Goal: Information Seeking & Learning: Learn about a topic

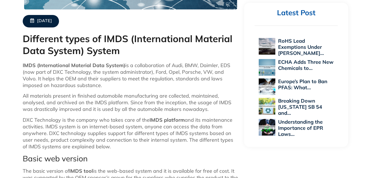
scroll to position [222, 0]
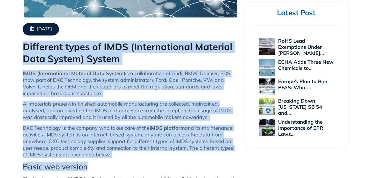
drag, startPoint x: 24, startPoint y: 47, endPoint x: 209, endPoint y: 169, distance: 221.6
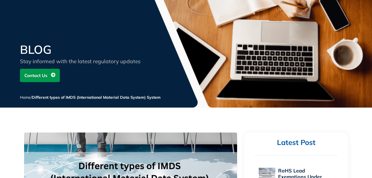
scroll to position [0, 0]
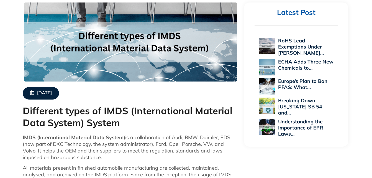
scroll to position [166, 0]
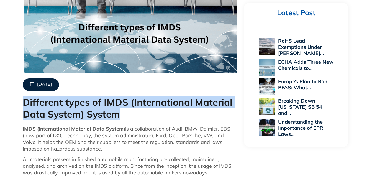
drag, startPoint x: 112, startPoint y: 114, endPoint x: 16, endPoint y: 104, distance: 97.0
copy h1 "Different types of IMDS (International Material Data System) System"
